Goal: Transaction & Acquisition: Purchase product/service

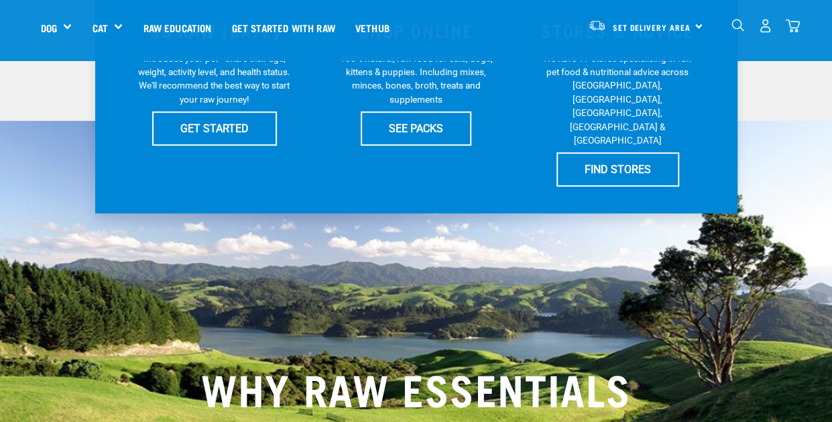
scroll to position [134, 0]
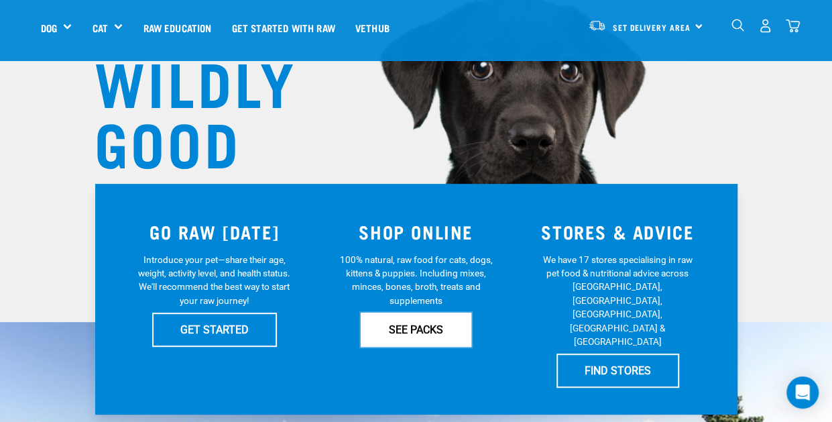
click at [376, 336] on link "SEE PACKS" at bounding box center [416, 329] width 111 height 34
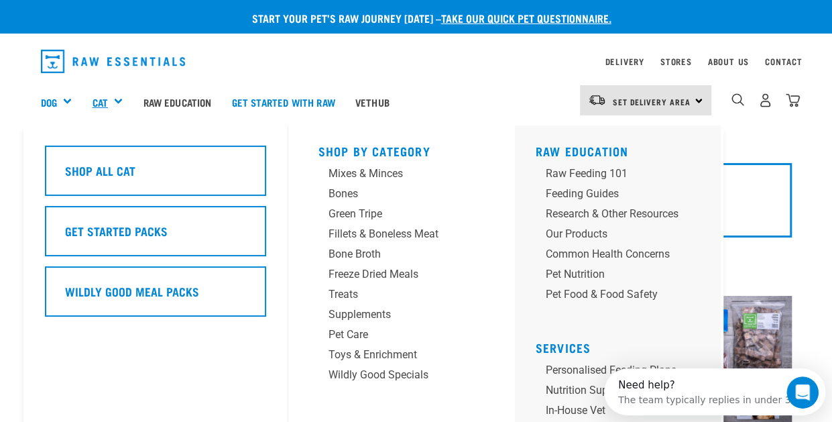
click at [105, 105] on link "Cat" at bounding box center [99, 102] width 15 height 15
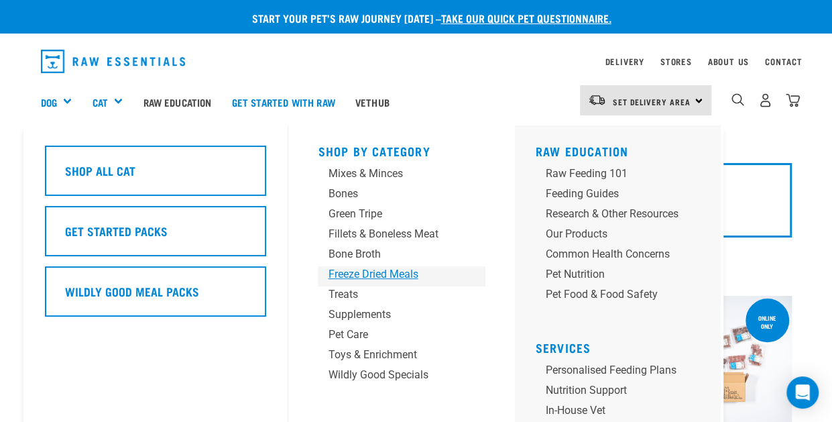
click at [395, 273] on div "Freeze Dried Meals" at bounding box center [390, 274] width 125 height 16
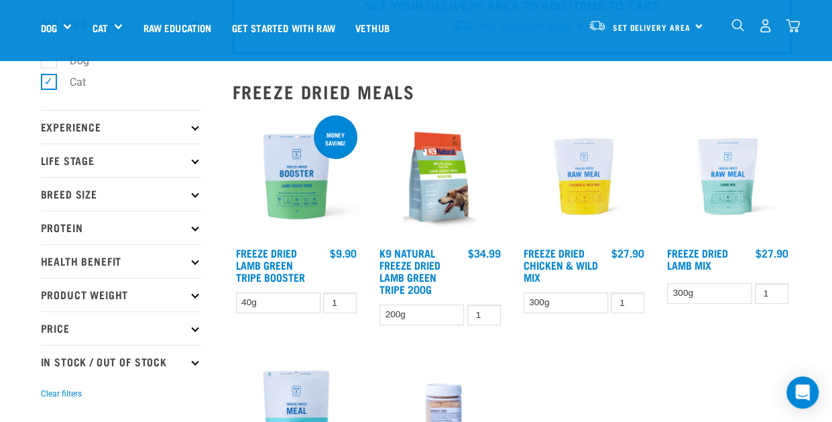
scroll to position [67, 0]
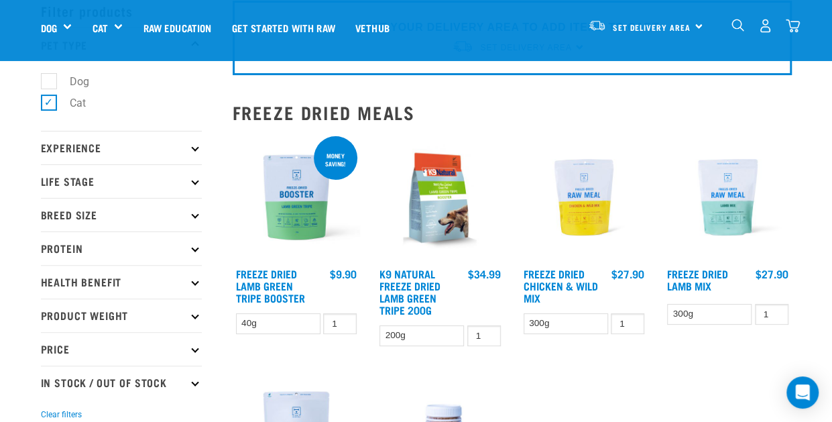
click at [182, 151] on p "Experience" at bounding box center [121, 148] width 161 height 34
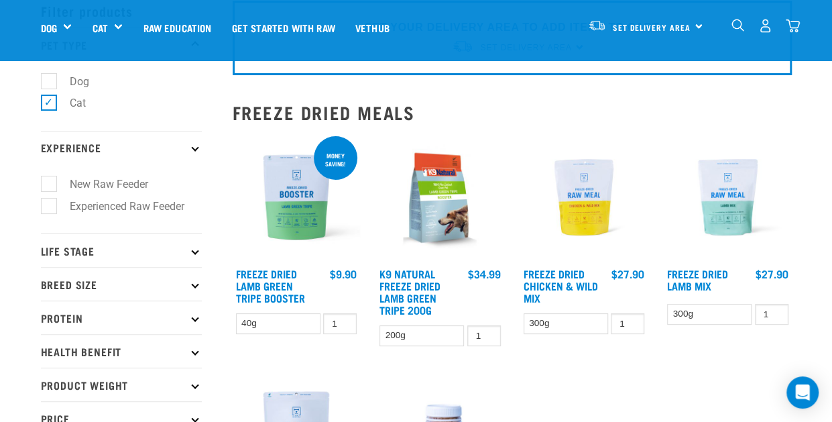
click at [50, 187] on label "New Raw Feeder" at bounding box center [100, 184] width 105 height 17
click at [50, 186] on input "New Raw Feeder" at bounding box center [45, 182] width 9 height 9
checkbox input "true"
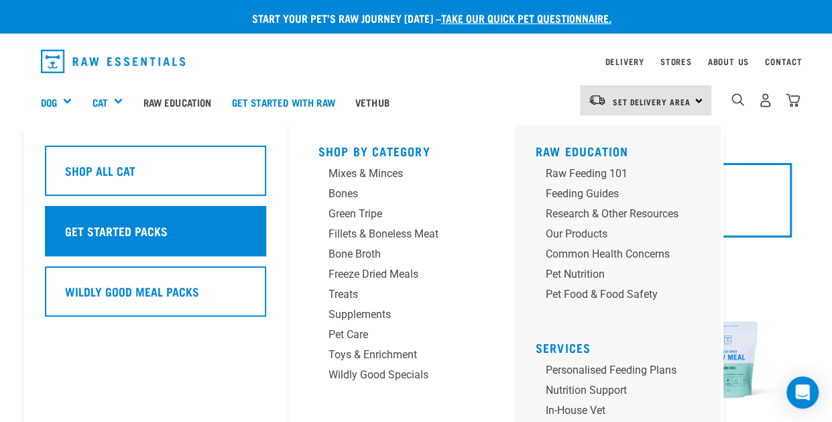
click at [89, 233] on h5 "Get Started Packs" at bounding box center [115, 230] width 103 height 17
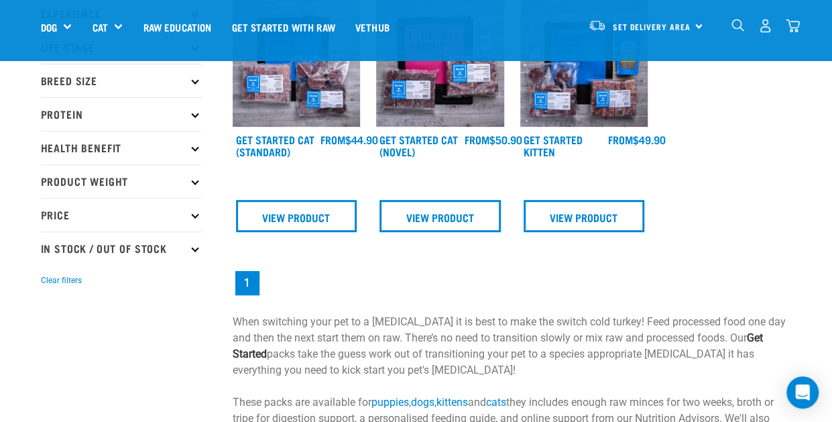
scroll to position [134, 0]
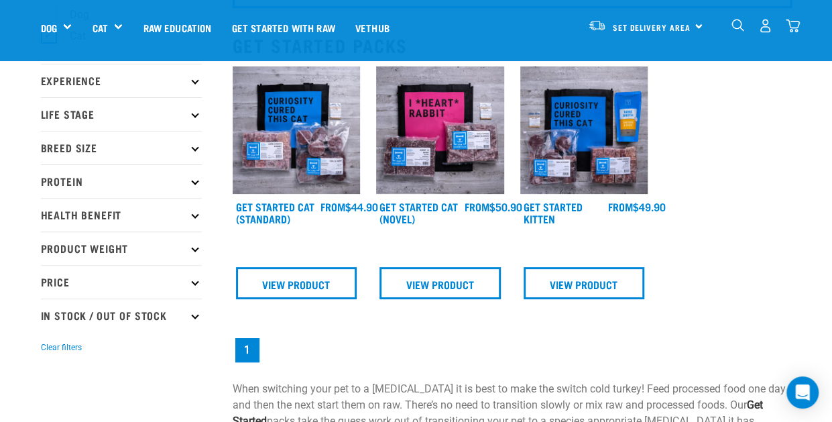
click at [472, 204] on div "FROM $50.90" at bounding box center [493, 206] width 58 height 12
click at [460, 154] on img at bounding box center [440, 130] width 128 height 128
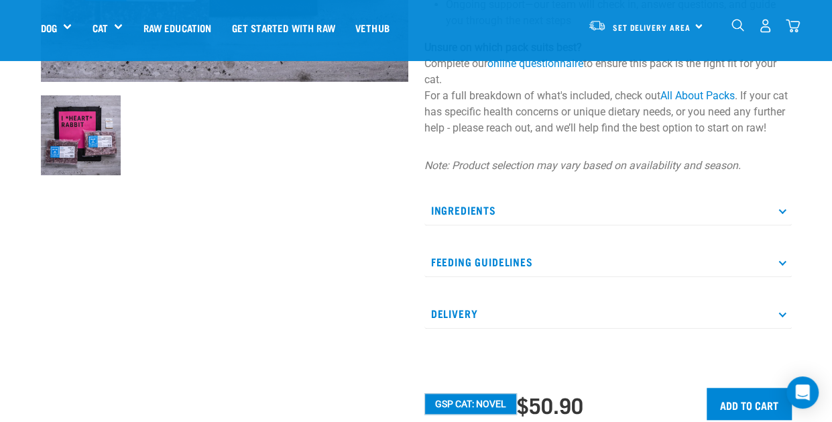
scroll to position [402, 0]
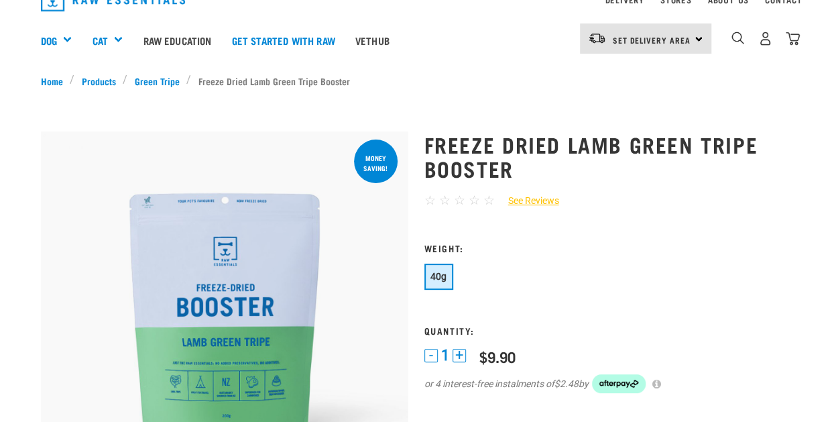
scroll to position [134, 0]
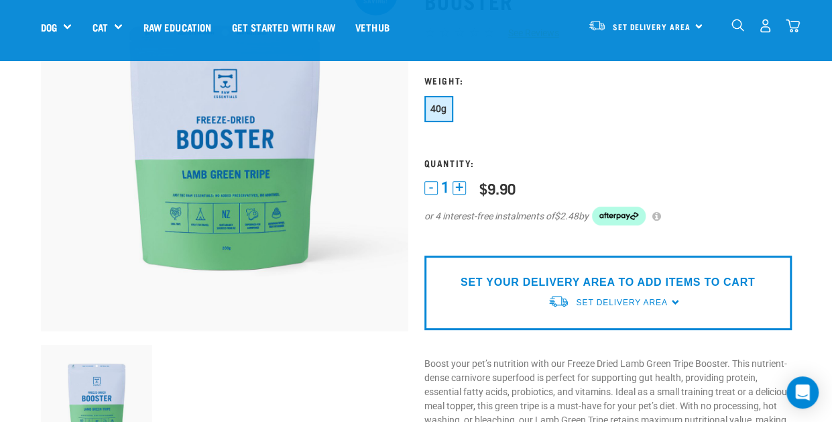
click at [723, 194] on div "1 - 1 + 0 100 0 100 $9.90" at bounding box center [607, 210] width 367 height 64
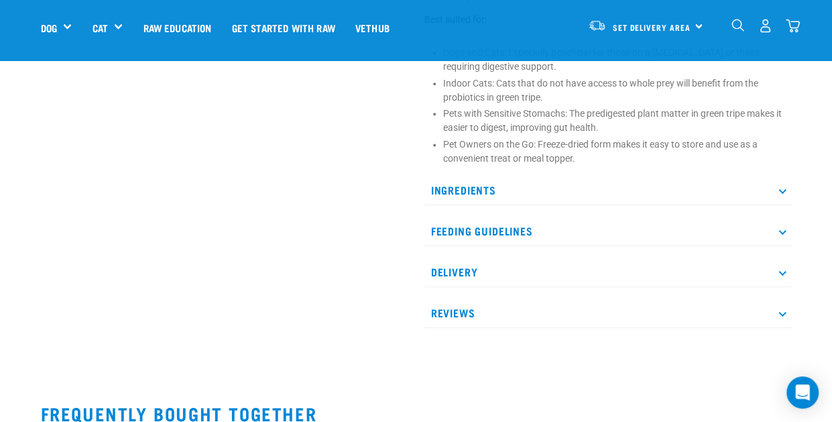
scroll to position [804, 0]
click at [513, 220] on p "Feeding Guidelines" at bounding box center [607, 230] width 367 height 30
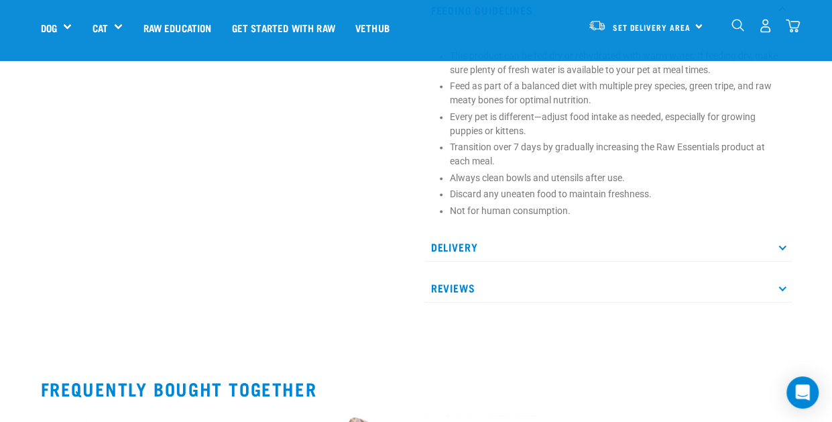
scroll to position [1005, 0]
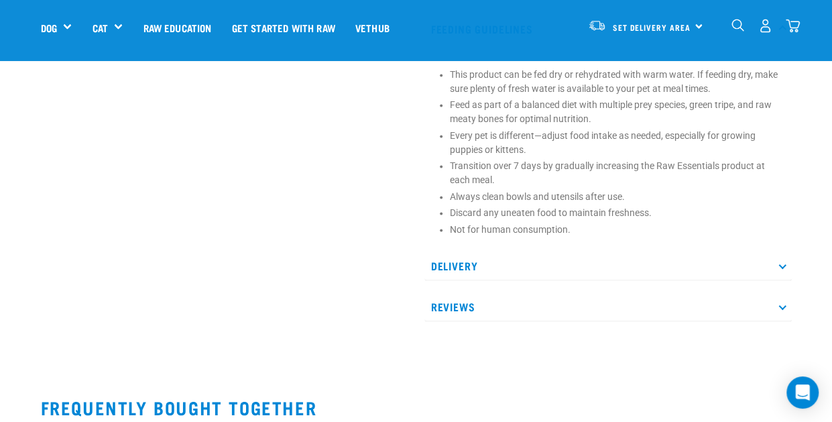
click at [550, 298] on p "Reviews" at bounding box center [607, 306] width 367 height 30
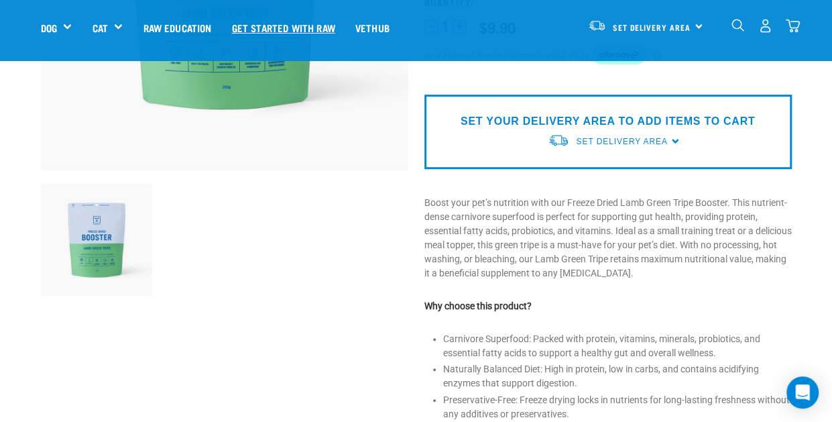
scroll to position [201, 0]
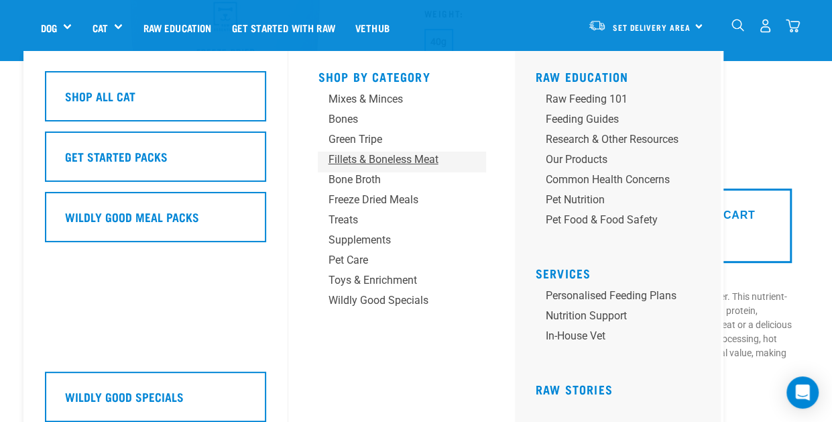
click at [353, 160] on div "Fillets & Boneless Meat" at bounding box center [390, 159] width 125 height 16
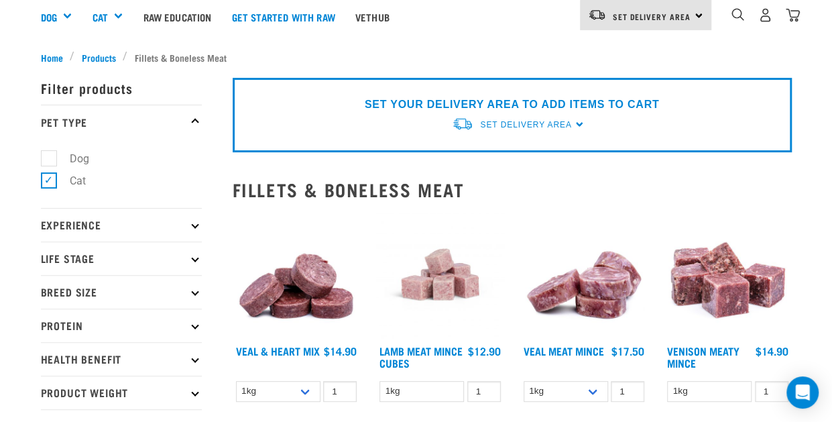
scroll to position [134, 0]
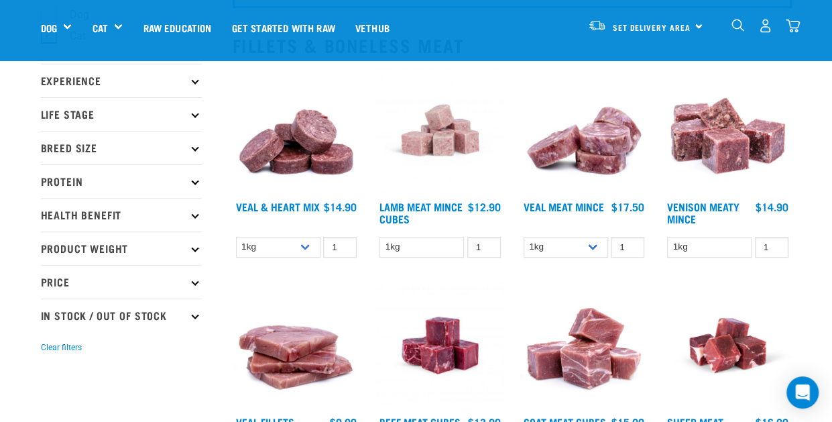
click at [410, 160] on img at bounding box center [440, 130] width 128 height 128
click at [456, 205] on link "Lamb Meat Mince Cubes" at bounding box center [420, 212] width 83 height 18
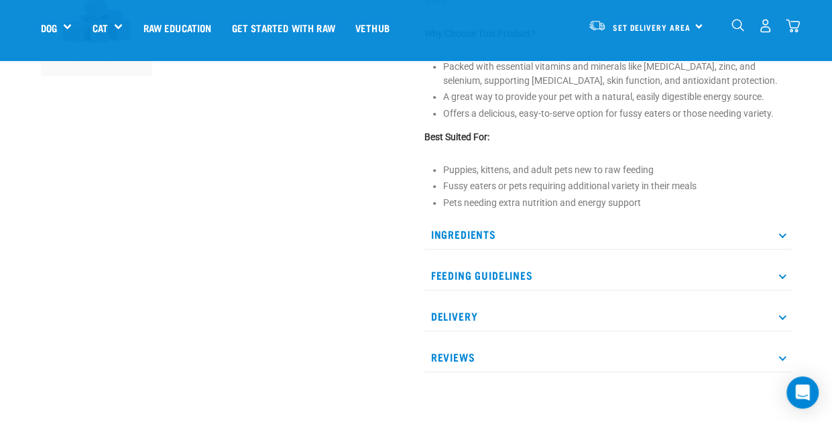
scroll to position [536, 0]
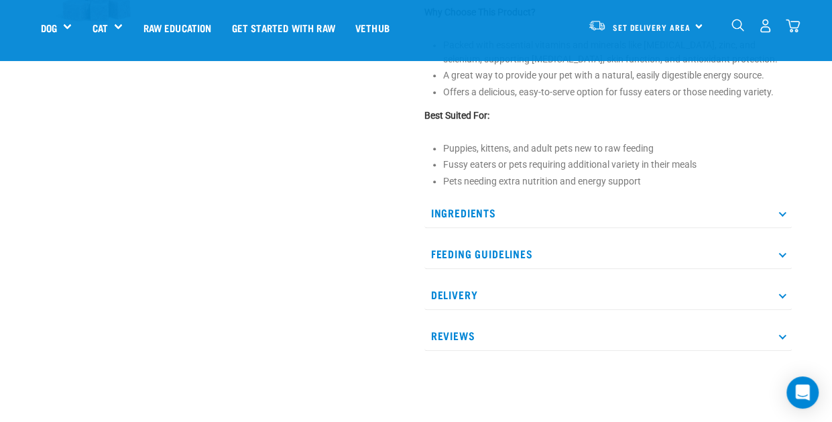
click at [475, 208] on p "Ingredients" at bounding box center [607, 213] width 367 height 30
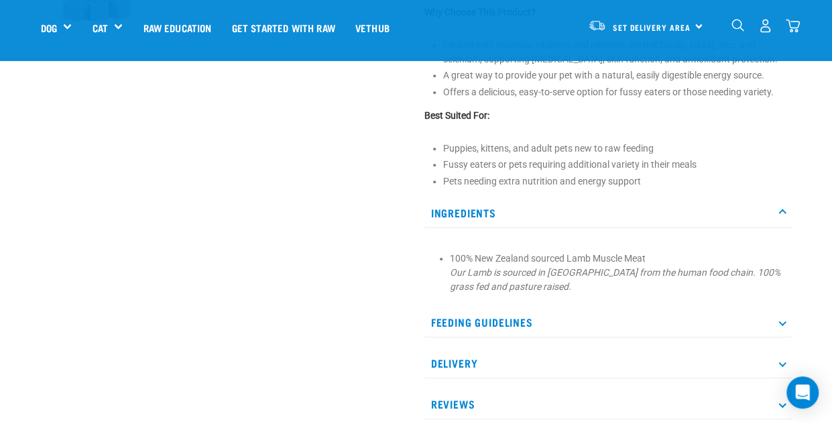
click at [475, 208] on p "Ingredients" at bounding box center [607, 213] width 367 height 30
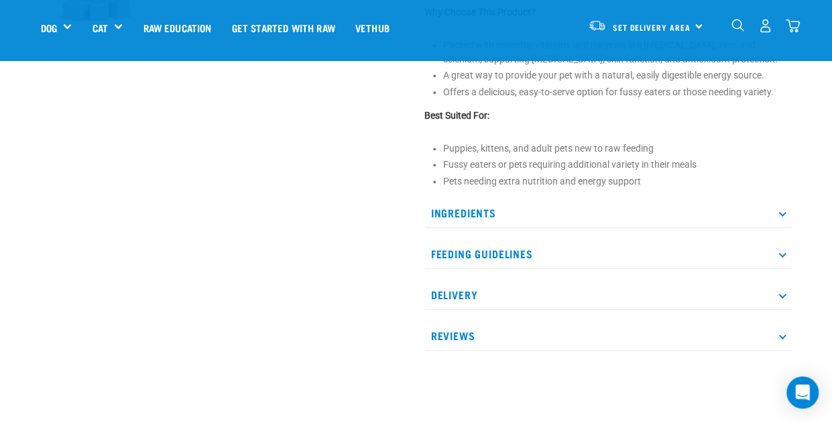
click at [444, 249] on p "Feeding Guidelines" at bounding box center [607, 254] width 367 height 30
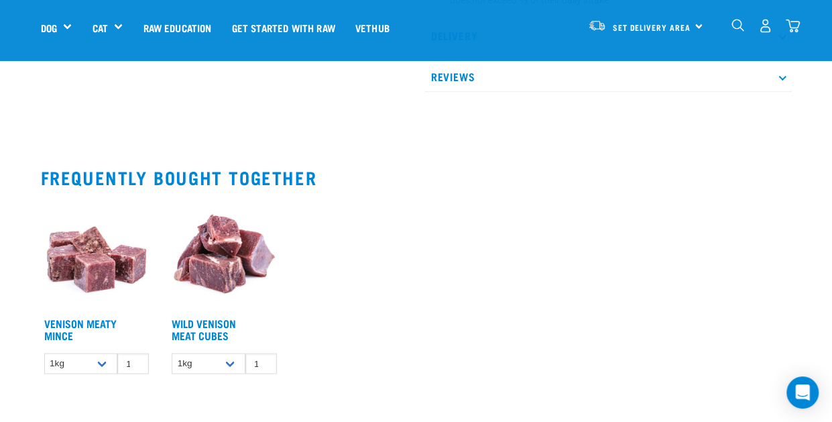
scroll to position [1005, 0]
